Goal: Transaction & Acquisition: Purchase product/service

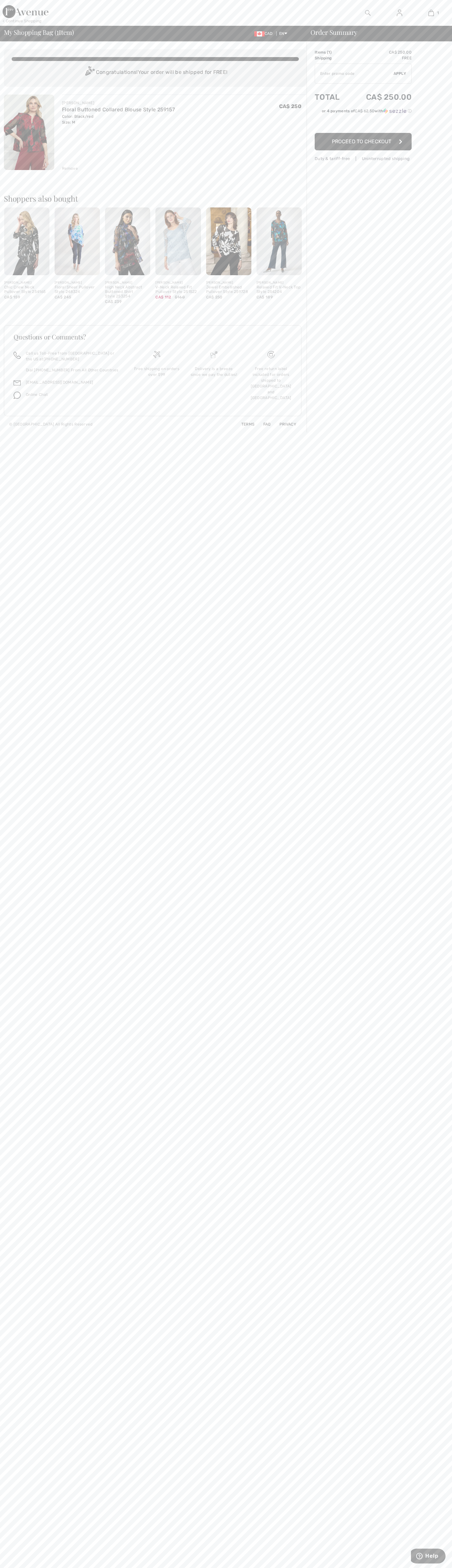
click at [363, 142] on span "Proceed to Checkout" at bounding box center [361, 141] width 60 height 6
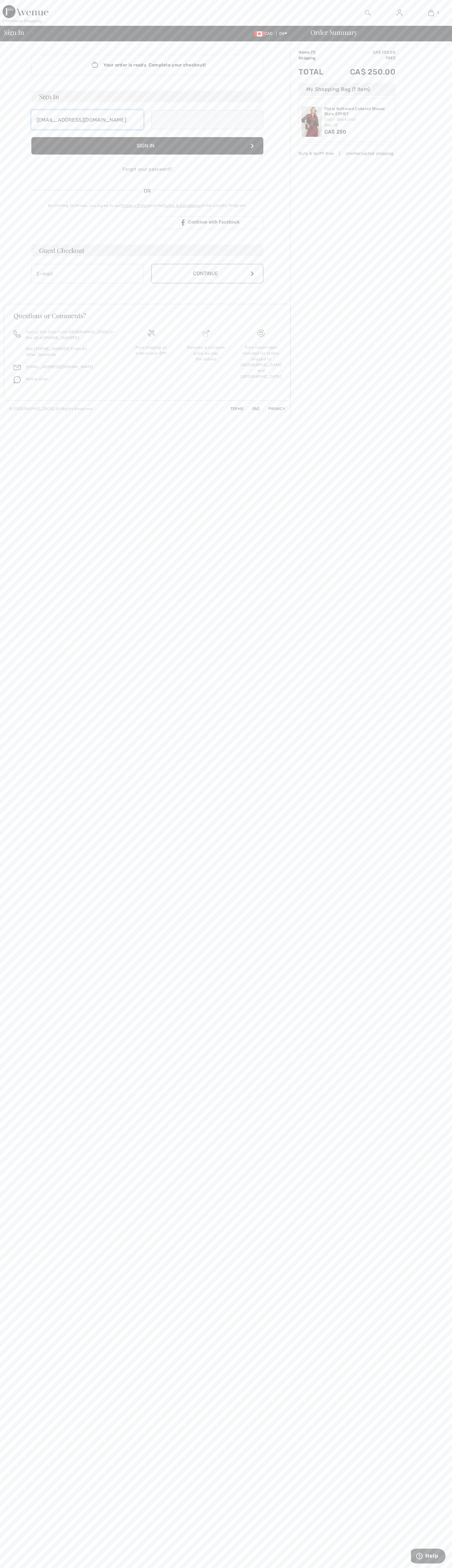
type input "[EMAIL_ADDRESS][DOMAIN_NAME]"
type input "johnsmith004@storebotmail.joonix.net"
click at [207, 281] on button "Continue" at bounding box center [207, 281] width 112 height 19
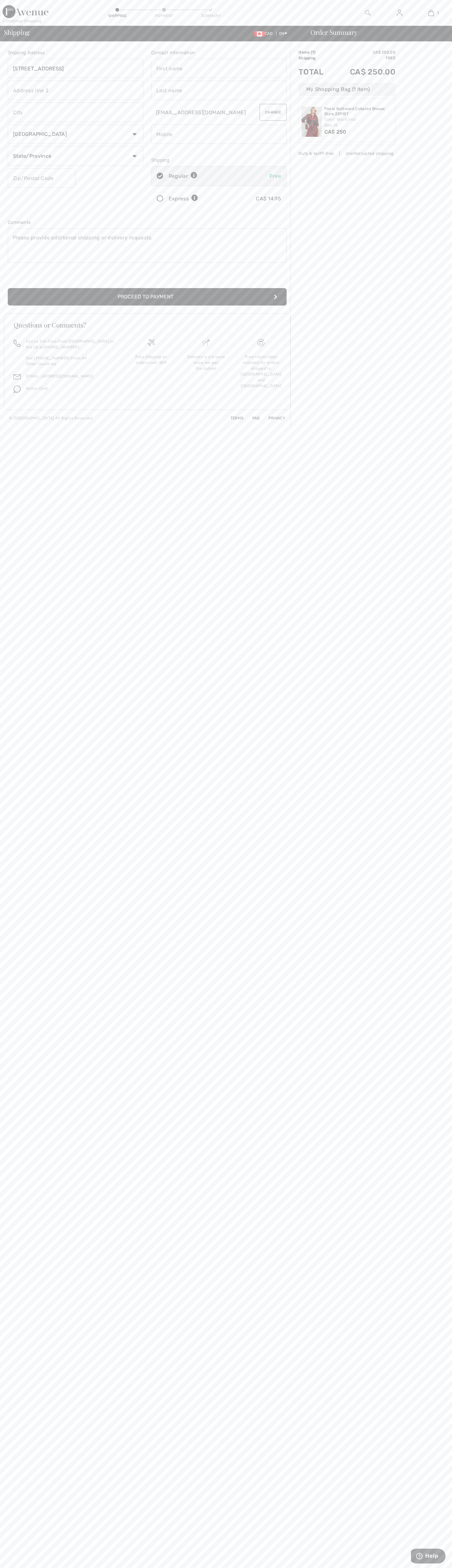
type input "[STREET_ADDRESS]"
type input "First floor"
type input "toronto"
select select "ON"
type input "M5H2G4"
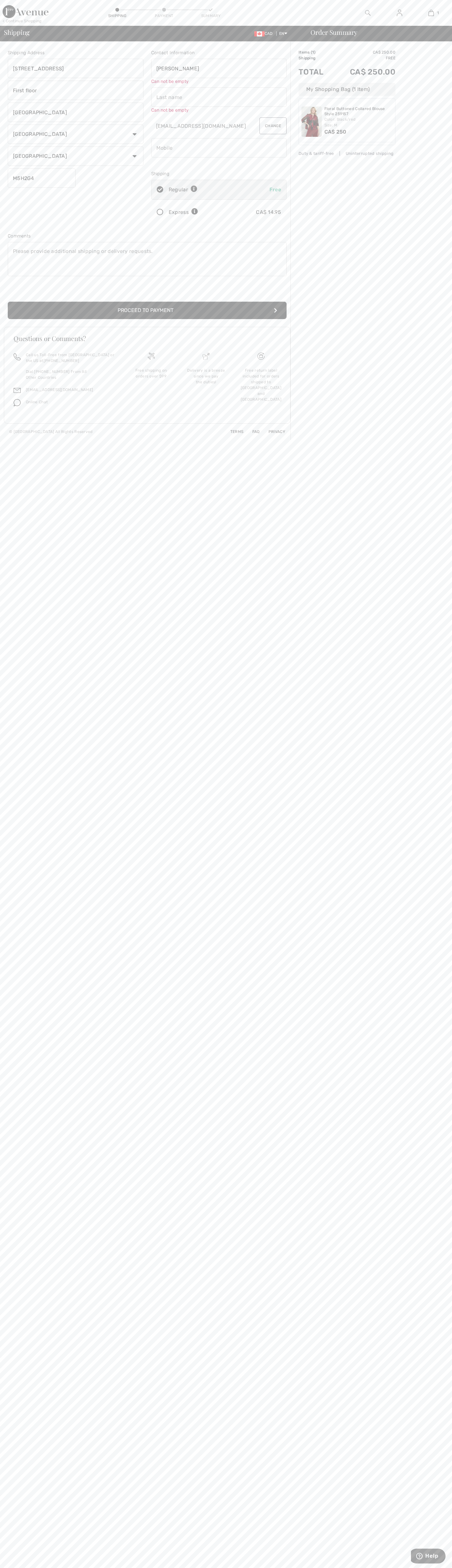
type input "[PERSON_NAME]"
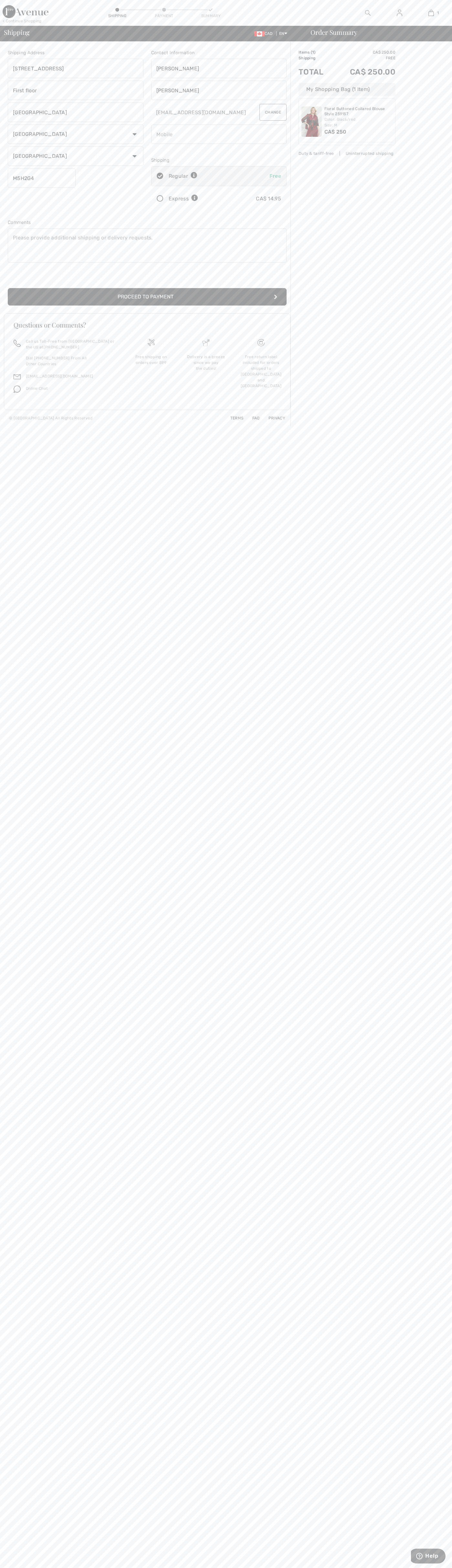
type input "Smith"
type input "5198802300"
radio input "true"
click at [200, 199] on input "radio" at bounding box center [200, 199] width 4 height 19
radio input "true"
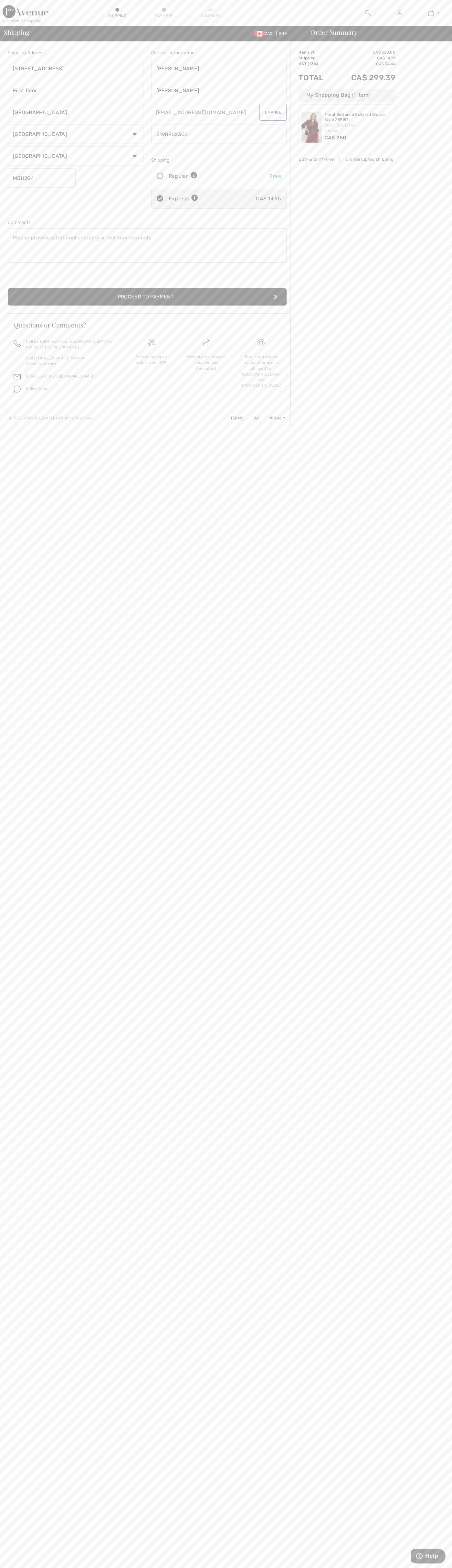
click at [147, 297] on button "Proceed to Payment" at bounding box center [147, 296] width 278 height 18
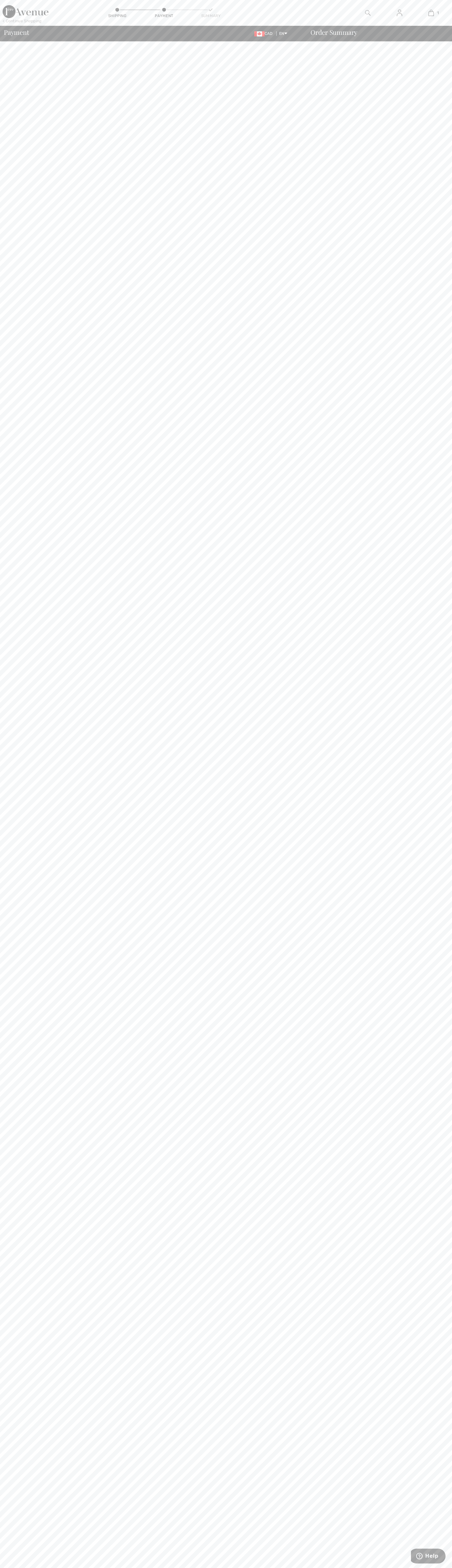
click at [424, 19] on div "1 Added to Bag Frank Lyman Floral Buttoned Collared Blouse Style 259157 CA$ 250…" at bounding box center [431, 13] width 32 height 26
click at [445, 1191] on body "We value your privacy We use cookies to enhance your browsing experience, serve…" at bounding box center [226, 784] width 452 height 1568
click at [398, 1567] on html "We value your privacy We use cookies to enhance your browsing experience, serve…" at bounding box center [226, 784] width 452 height 1568
click at [20, 813] on body "We value your privacy We use cookies to enhance your browsing experience, serve…" at bounding box center [226, 784] width 452 height 1568
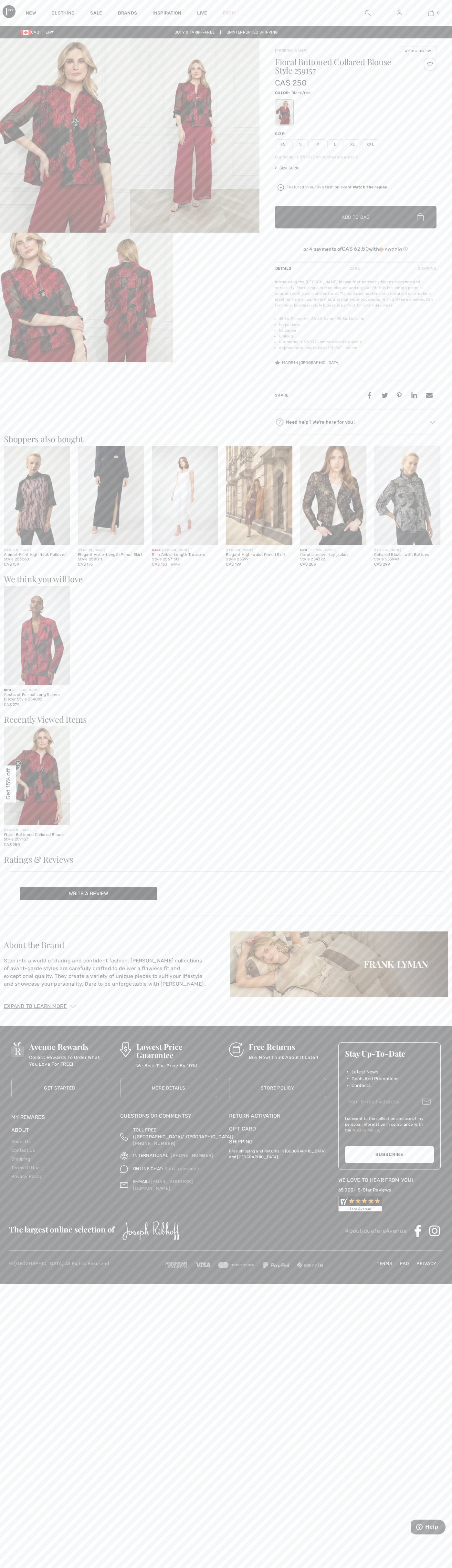
click at [431, 13] on img at bounding box center [431, 13] width 5 height 8
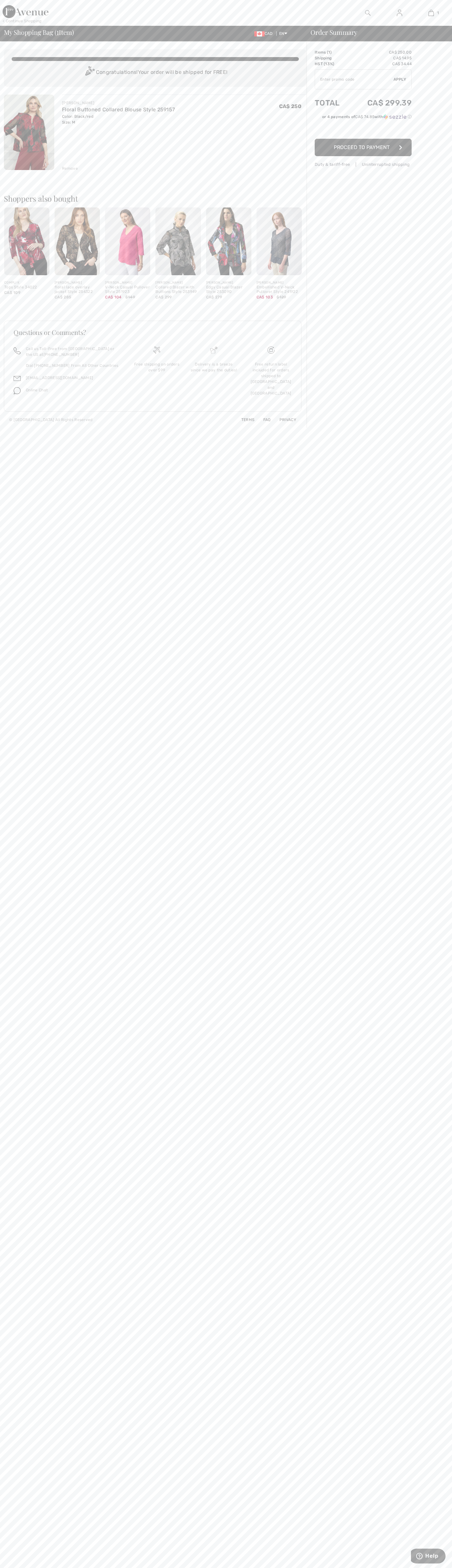
click at [70, 169] on div "Remove" at bounding box center [70, 169] width 16 height 6
